Goal: Information Seeking & Learning: Learn about a topic

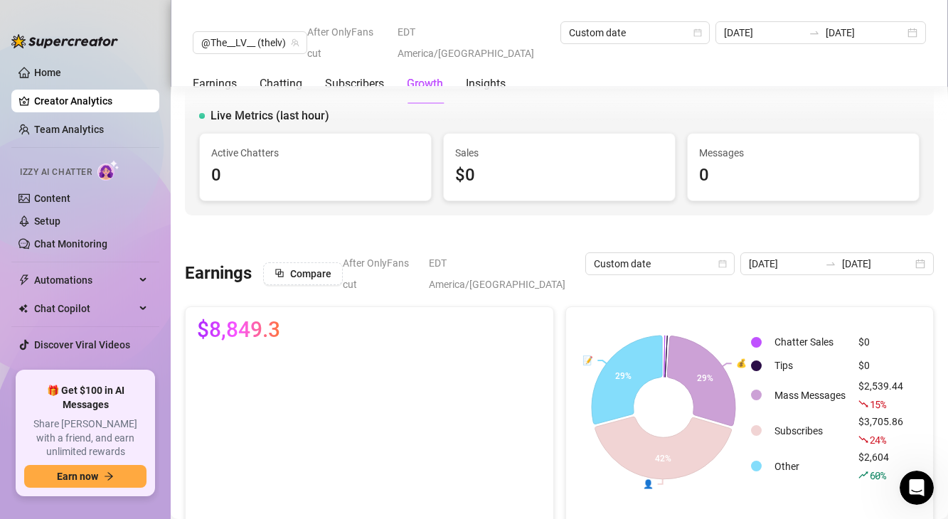
scroll to position [1622, 0]
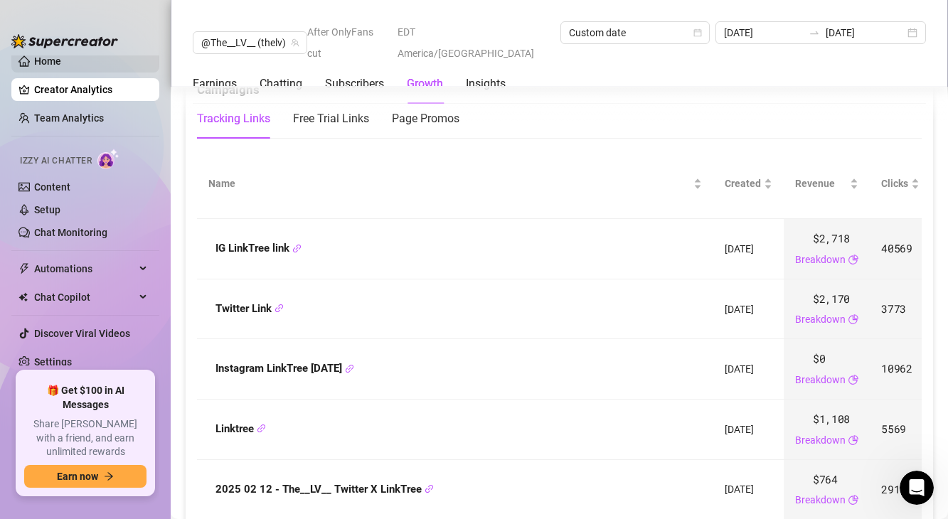
click at [61, 65] on link "Home" at bounding box center [47, 60] width 27 height 11
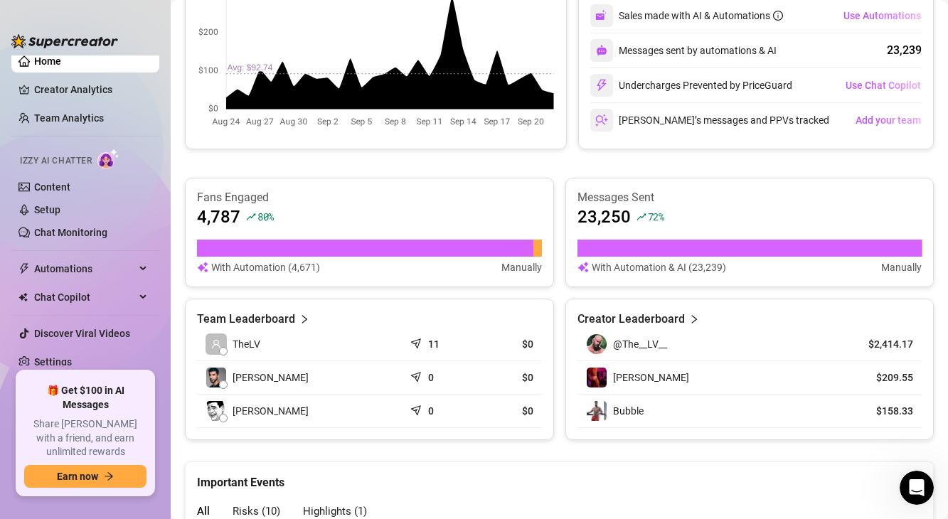
scroll to position [392, 0]
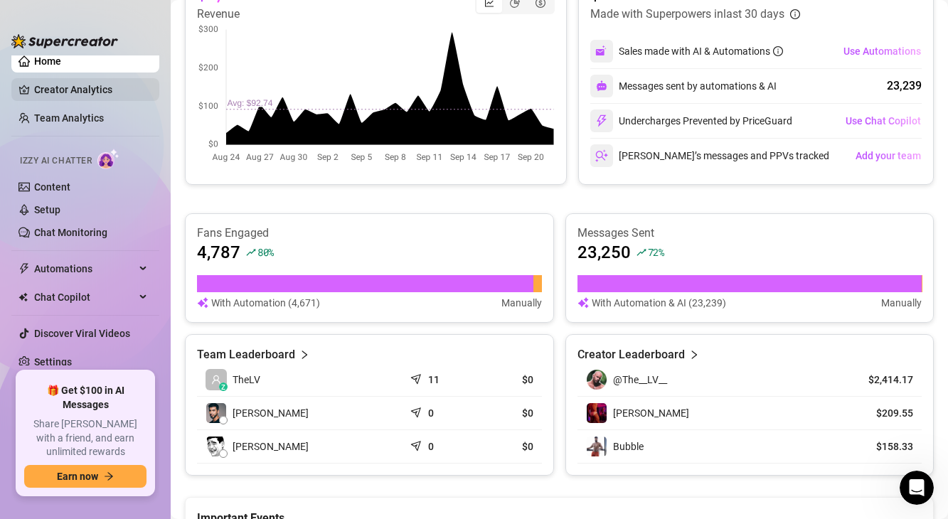
click at [75, 93] on link "Creator Analytics" at bounding box center [91, 89] width 114 height 23
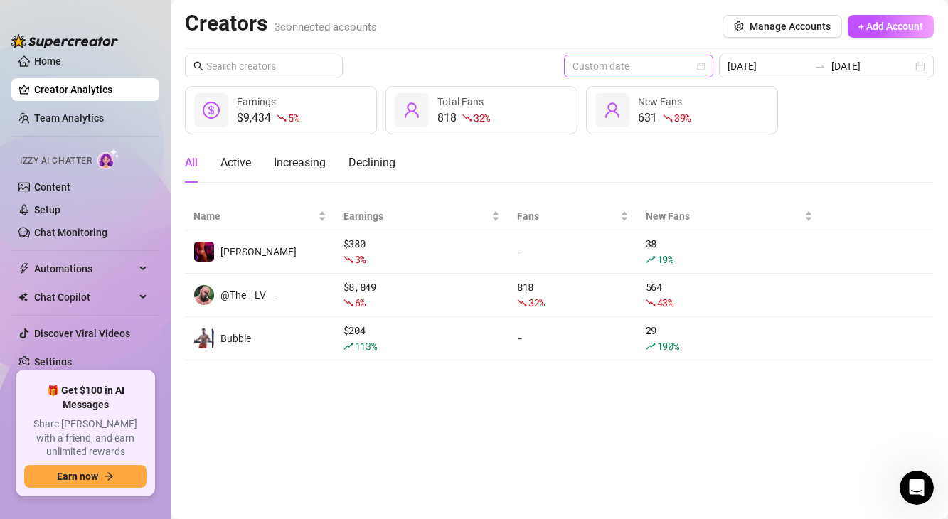
click at [643, 63] on span "Custom date" at bounding box center [638, 65] width 132 height 21
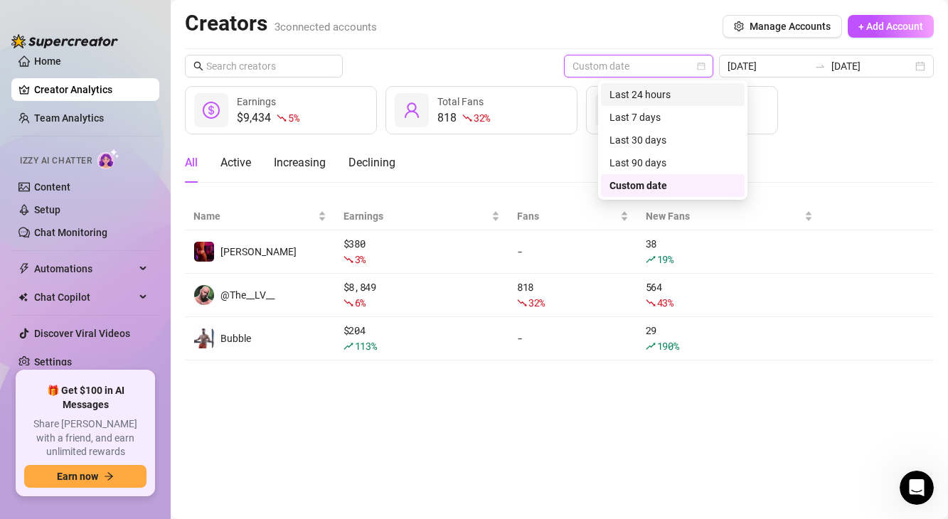
click at [653, 98] on div "Last 24 hours" at bounding box center [672, 95] width 127 height 16
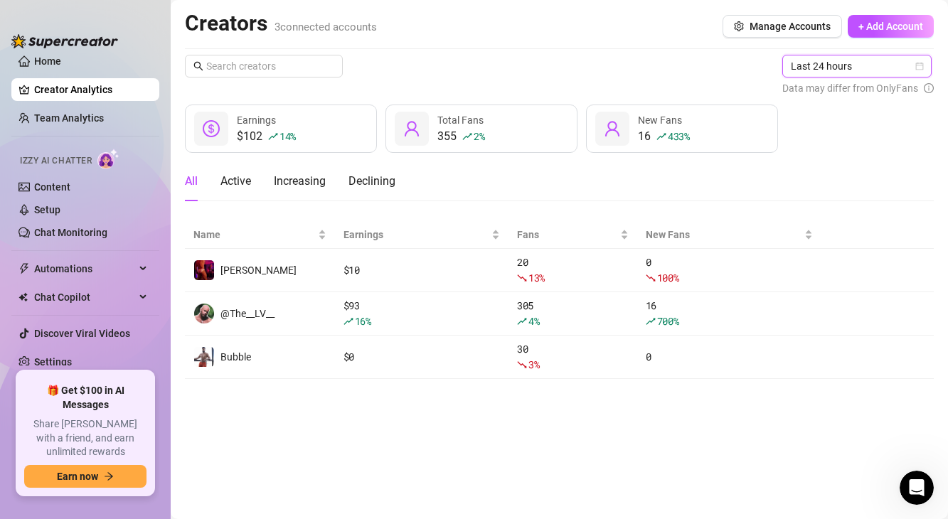
click at [827, 69] on span "Last 24 hours" at bounding box center [857, 65] width 132 height 21
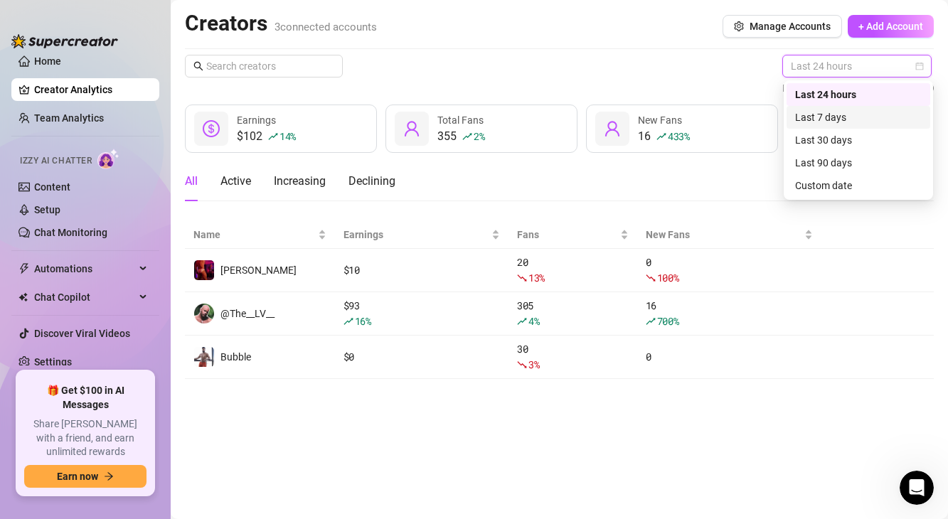
click at [818, 116] on div "Last 7 days" at bounding box center [858, 117] width 127 height 16
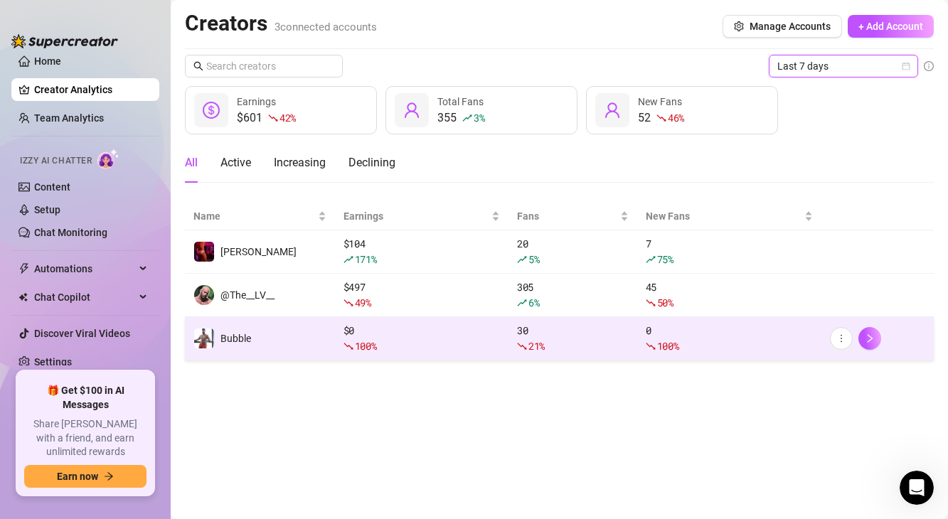
click at [256, 335] on td "Bubble" at bounding box center [260, 338] width 150 height 43
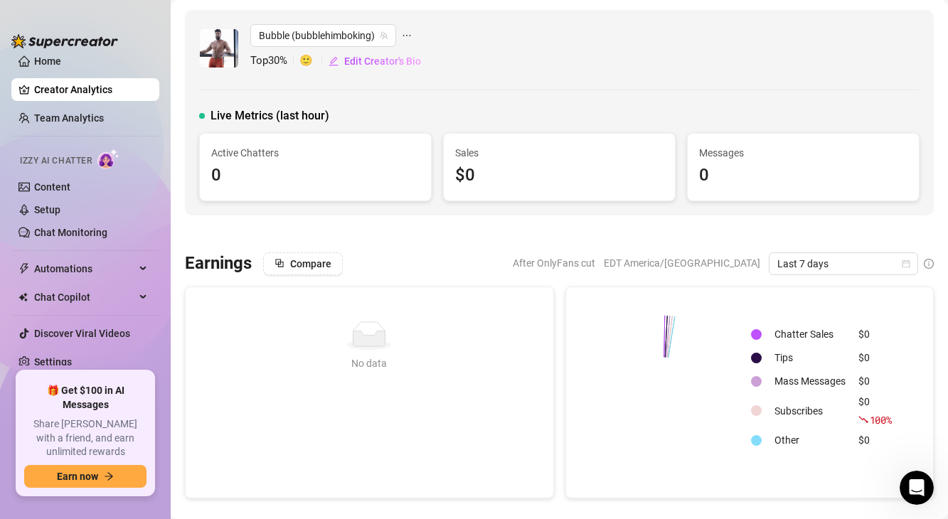
click at [277, 48] on div "Bubble (bubblehimboking) Top 30 % 🙂 Edit Creator's Bio" at bounding box center [335, 48] width 171 height 48
click at [279, 37] on span "Bubble (bubblehimboking)" at bounding box center [323, 35] width 129 height 21
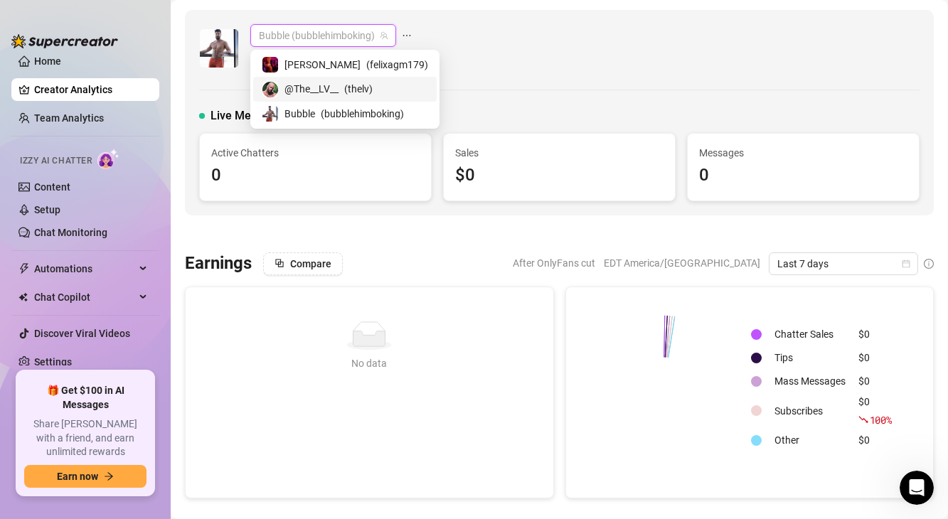
click at [287, 93] on span "@The__LV__" at bounding box center [311, 89] width 54 height 16
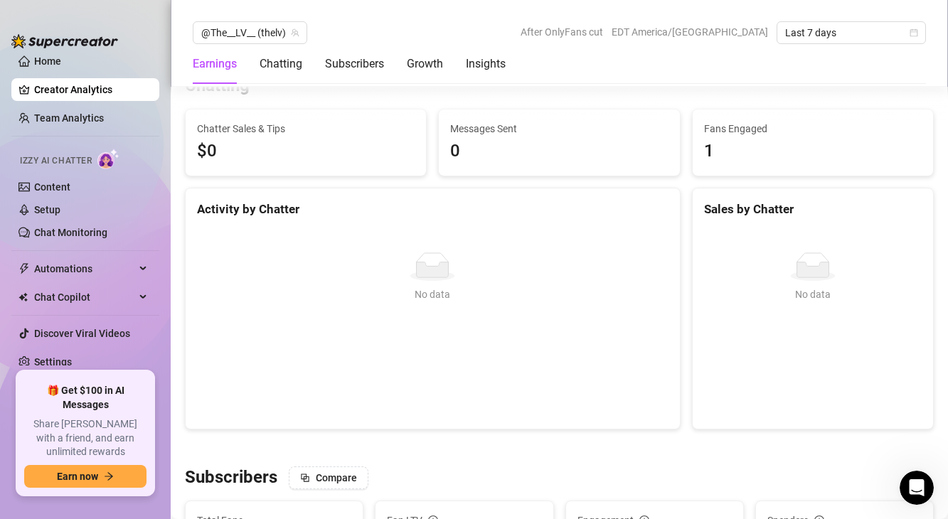
scroll to position [916, 0]
